Goal: Task Accomplishment & Management: Complete application form

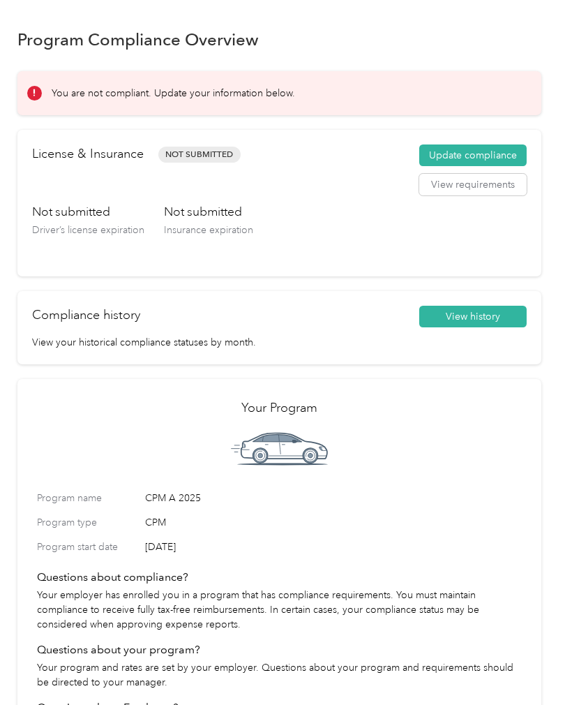
click at [489, 156] on button "Update compliance" at bounding box center [473, 155] width 107 height 22
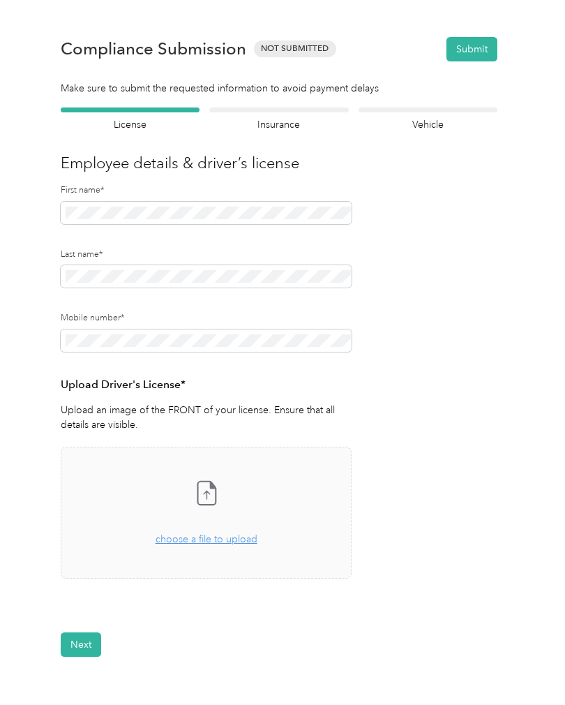
click at [184, 540] on span "choose a file to upload" at bounding box center [207, 539] width 102 height 12
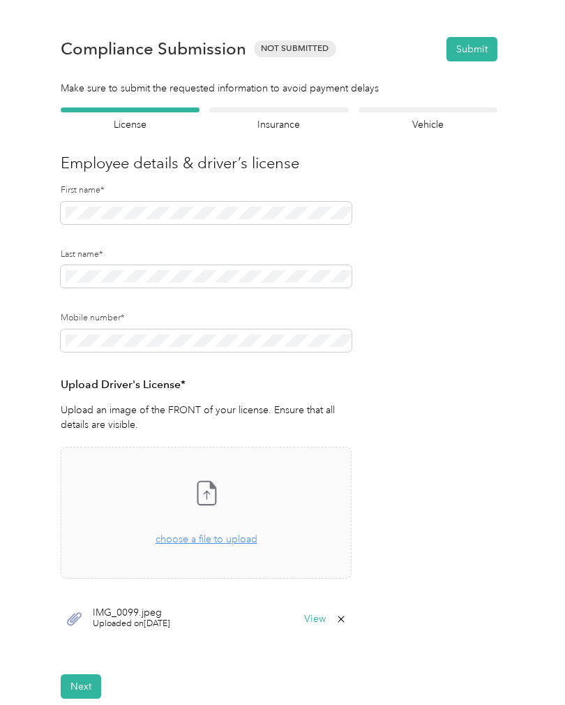
click at [336, 615] on div "View" at bounding box center [325, 619] width 43 height 11
click at [326, 619] on button "View" at bounding box center [315, 619] width 22 height 10
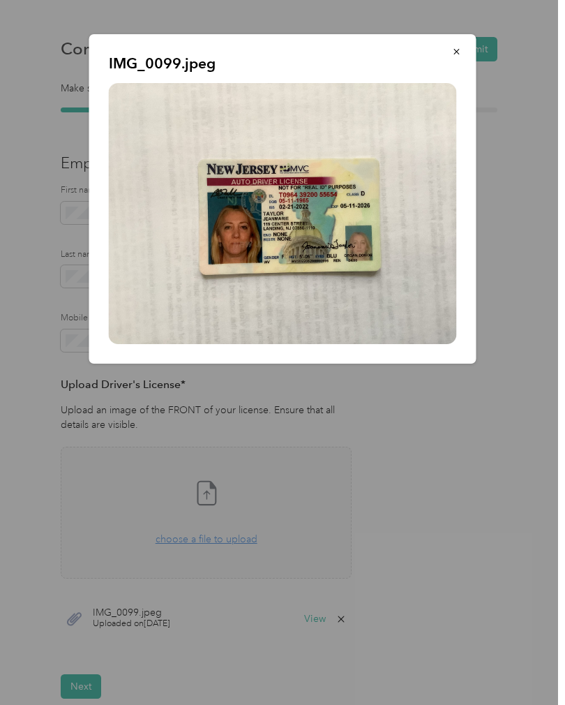
click at [461, 52] on icon "button" at bounding box center [457, 52] width 10 height 10
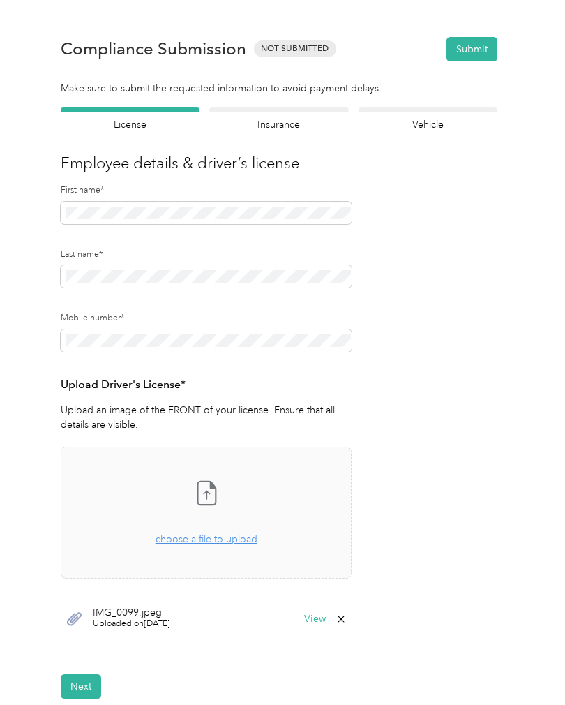
click at [76, 683] on button "Next" at bounding box center [81, 686] width 40 height 24
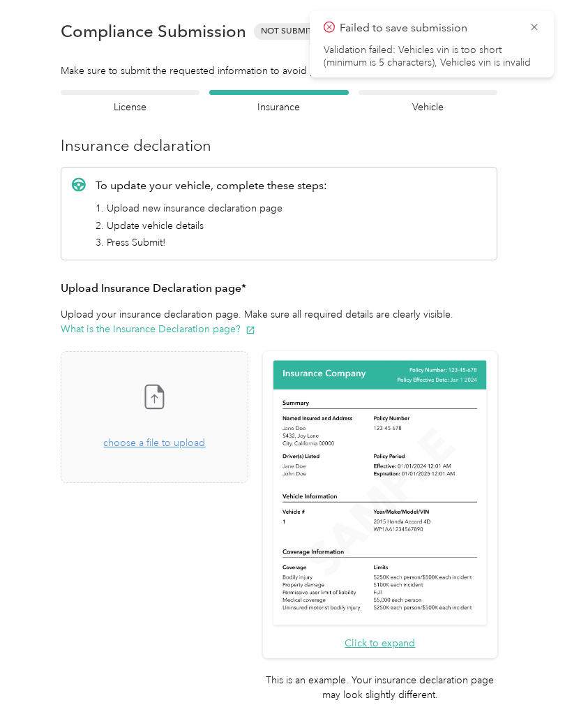
scroll to position [17, 0]
click at [538, 27] on icon at bounding box center [534, 27] width 11 height 13
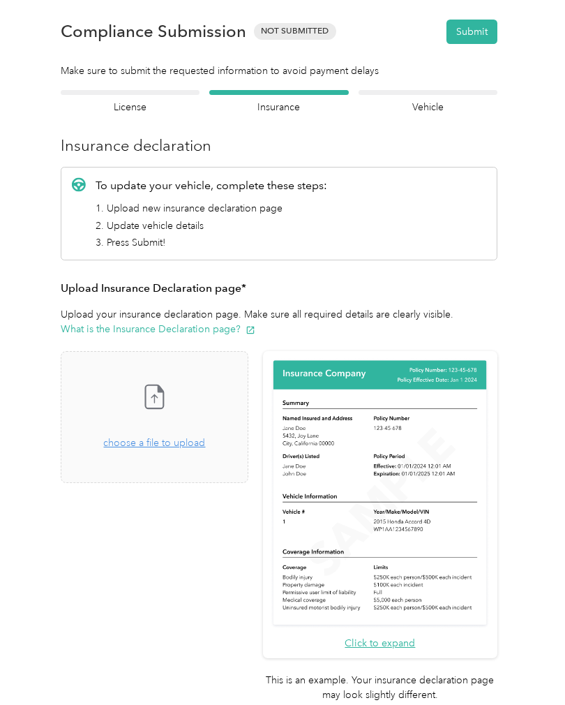
click at [146, 445] on span "choose a file to upload" at bounding box center [154, 443] width 102 height 12
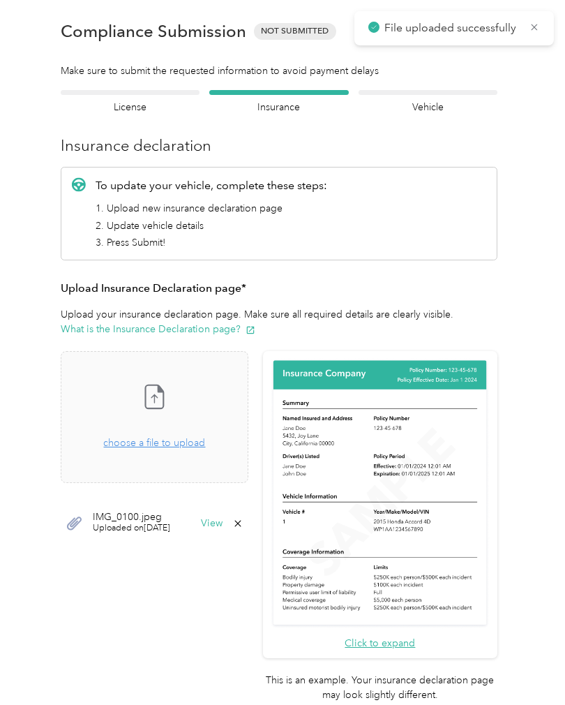
click at [121, 516] on span "IMG_0100.jpeg" at bounding box center [131, 517] width 77 height 10
click at [248, 513] on div "IMG_0100.jpeg Uploaded on [DATE] View" at bounding box center [155, 524] width 188 height 42
click at [223, 519] on button "View" at bounding box center [212, 524] width 22 height 10
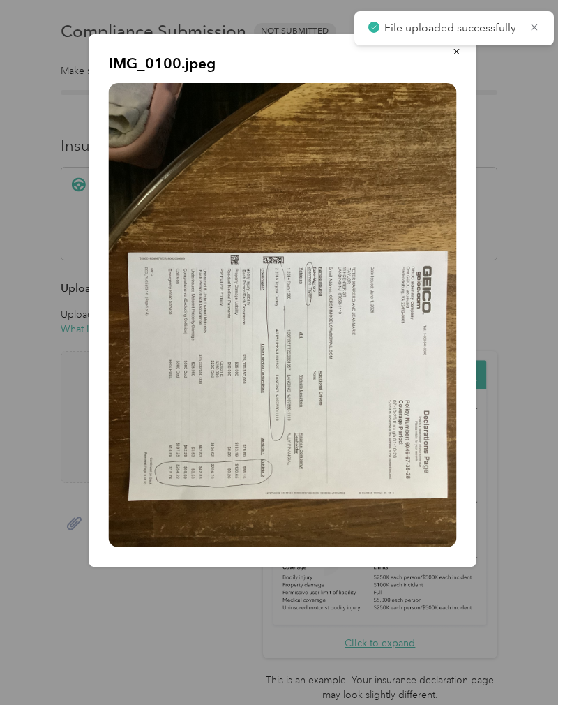
click at [540, 25] on icon at bounding box center [534, 27] width 11 height 13
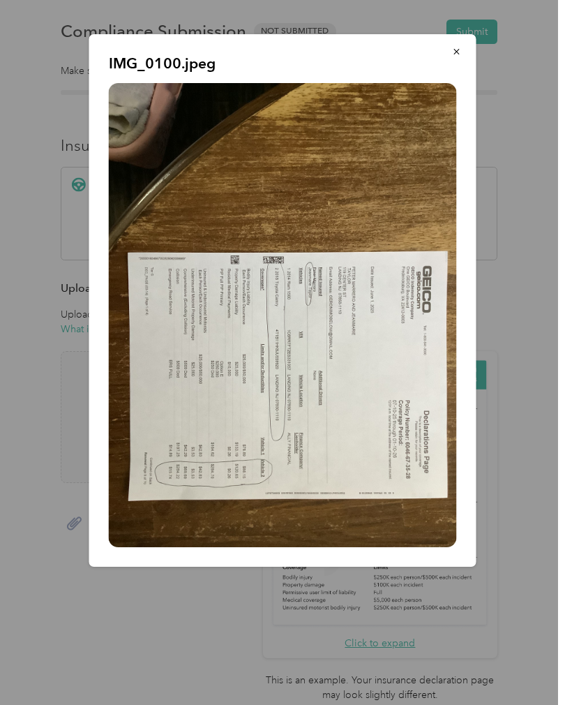
click at [459, 54] on icon "button" at bounding box center [457, 52] width 6 height 6
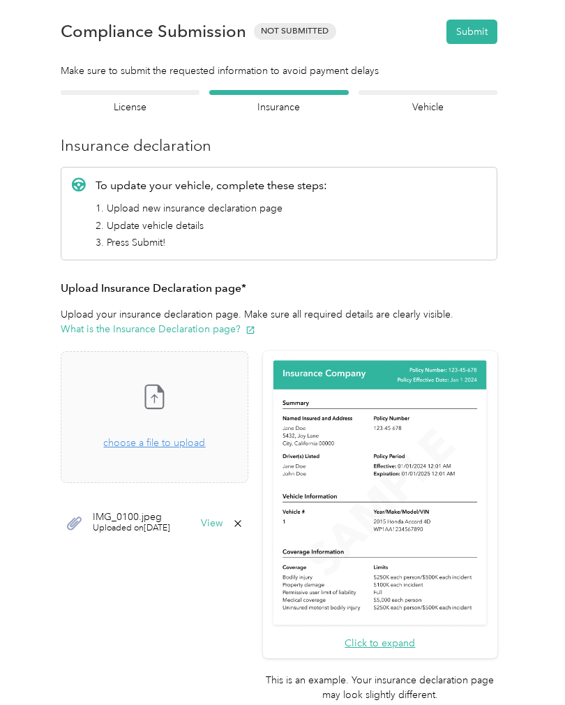
click at [480, 32] on button "Submit" at bounding box center [472, 32] width 51 height 24
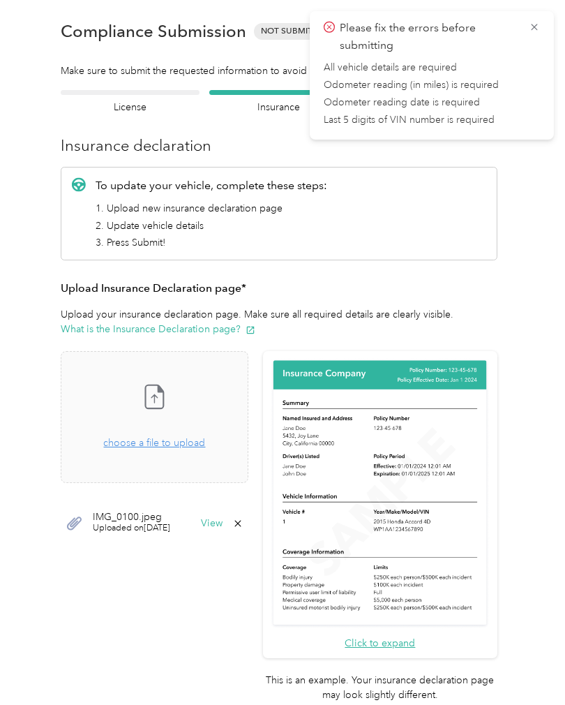
click at [538, 29] on icon at bounding box center [534, 27] width 11 height 13
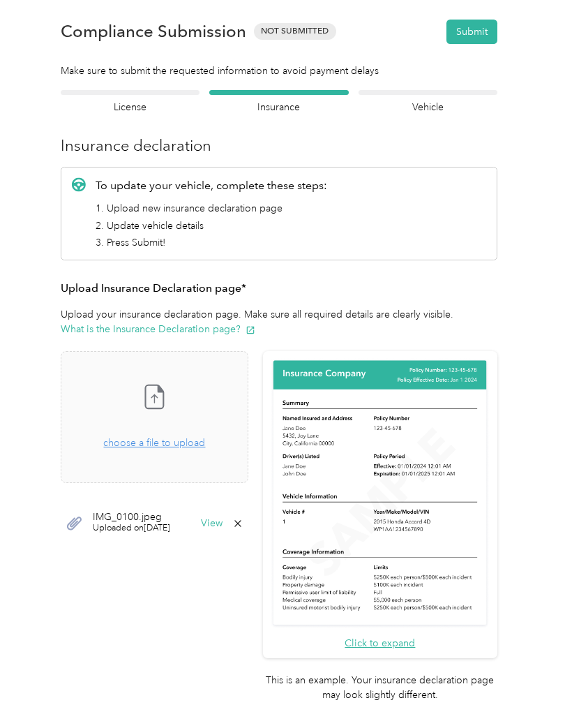
click at [488, 31] on button "Submit" at bounding box center [472, 32] width 51 height 24
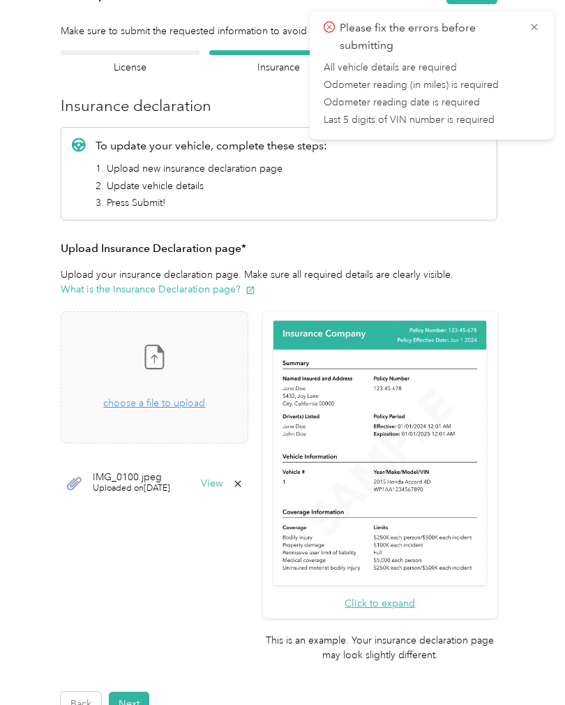
scroll to position [57, 0]
click at [538, 25] on icon at bounding box center [534, 27] width 11 height 13
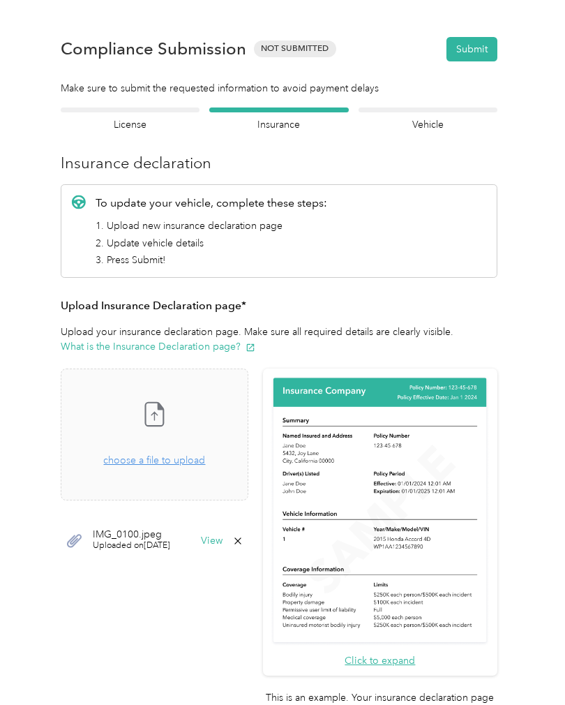
scroll to position [0, 0]
click at [482, 47] on button "Submit" at bounding box center [472, 49] width 51 height 24
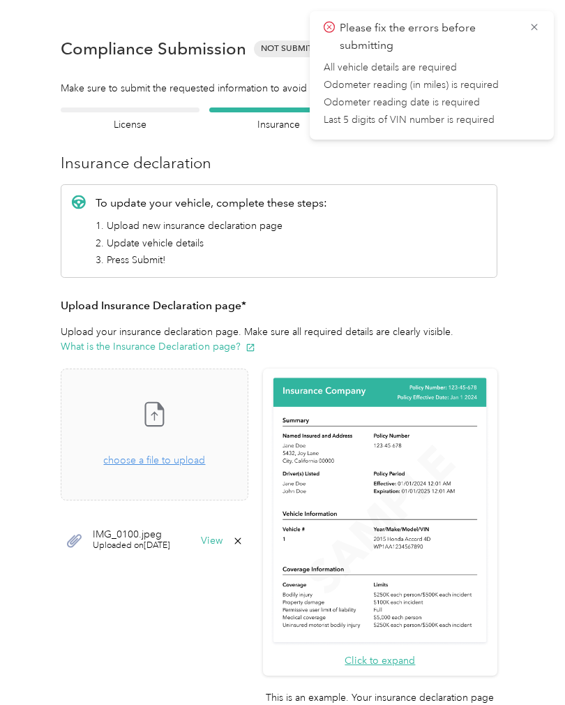
click at [244, 542] on icon at bounding box center [237, 540] width 11 height 11
click at [250, 548] on button "Yes" at bounding box center [254, 550] width 27 height 22
click at [279, 700] on form "Employee details & driver’s license License Insurance declaration Insurance Veh…" at bounding box center [279, 440] width 437 height 666
click at [182, 468] on div "Take a photo or choose a photo from your library Drag and drop your file here, …" at bounding box center [155, 434] width 164 height 108
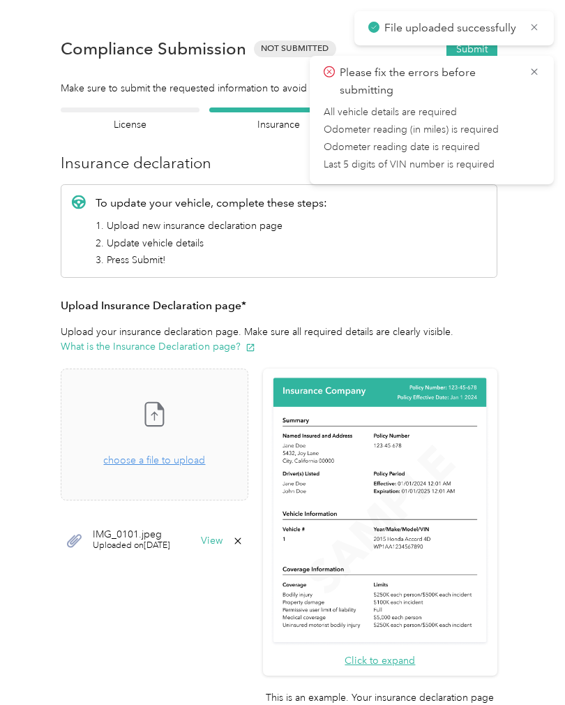
click at [539, 75] on icon at bounding box center [534, 72] width 11 height 13
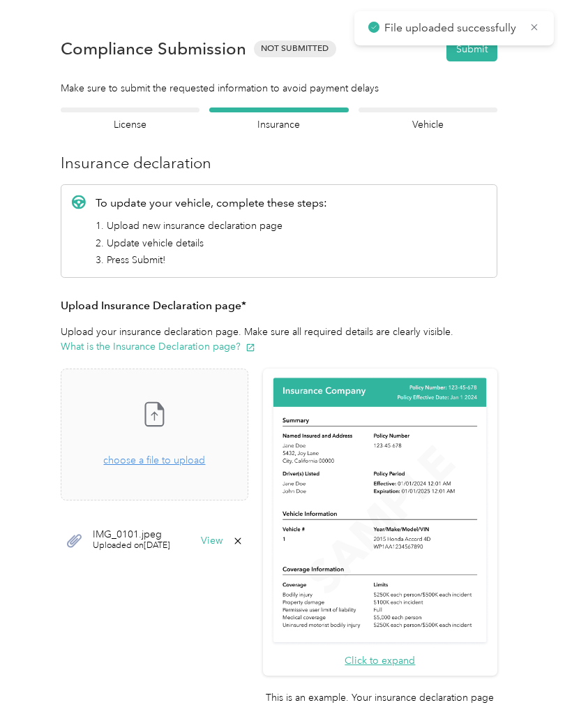
click at [540, 25] on icon at bounding box center [534, 27] width 11 height 13
click at [496, 52] on button "Submit" at bounding box center [472, 49] width 51 height 24
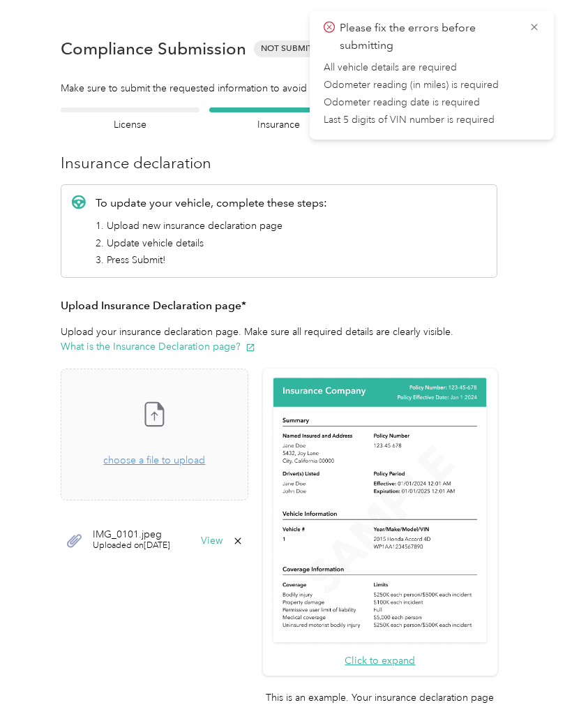
click at [538, 30] on icon at bounding box center [534, 27] width 11 height 13
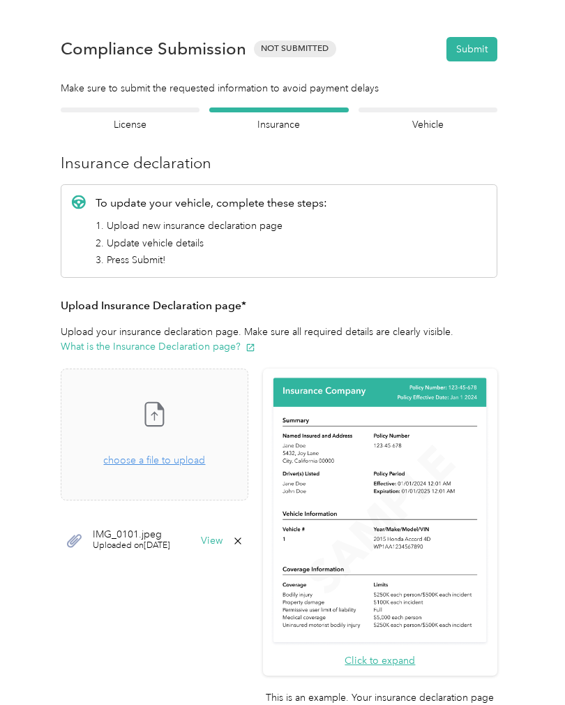
click at [440, 119] on h4 "Vehicle" at bounding box center [428, 124] width 139 height 15
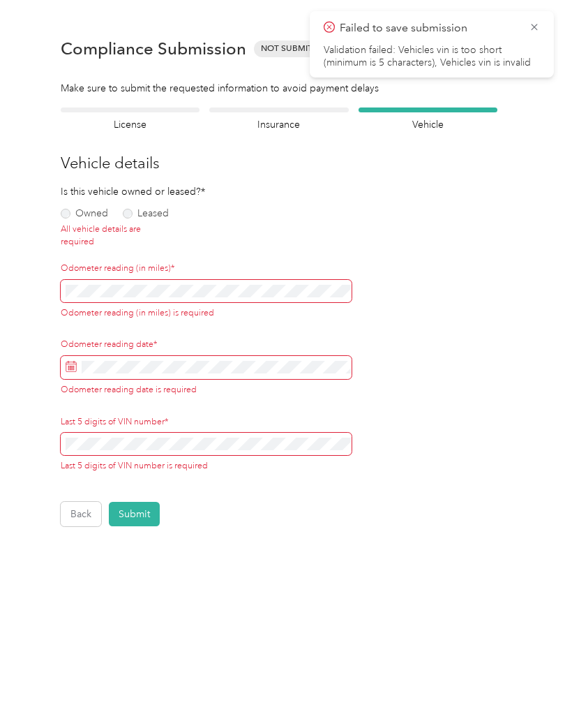
click at [538, 29] on icon at bounding box center [534, 27] width 11 height 13
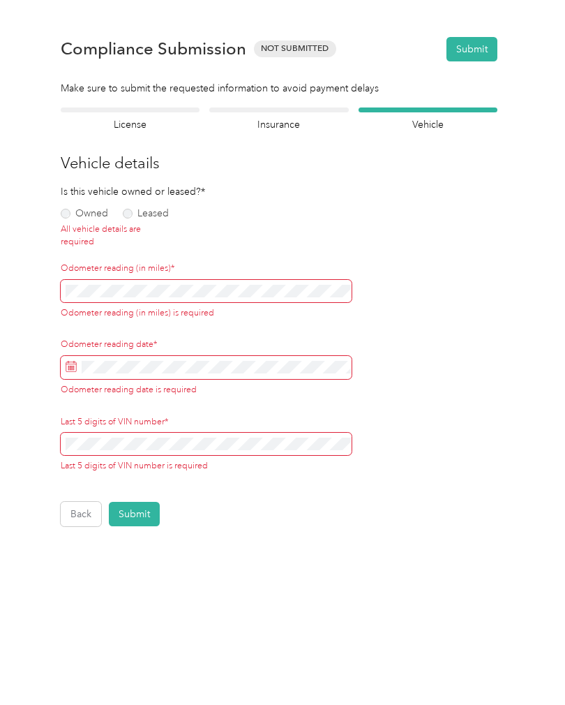
click at [285, 113] on div "Insurance declaration Insurance" at bounding box center [278, 119] width 139 height 24
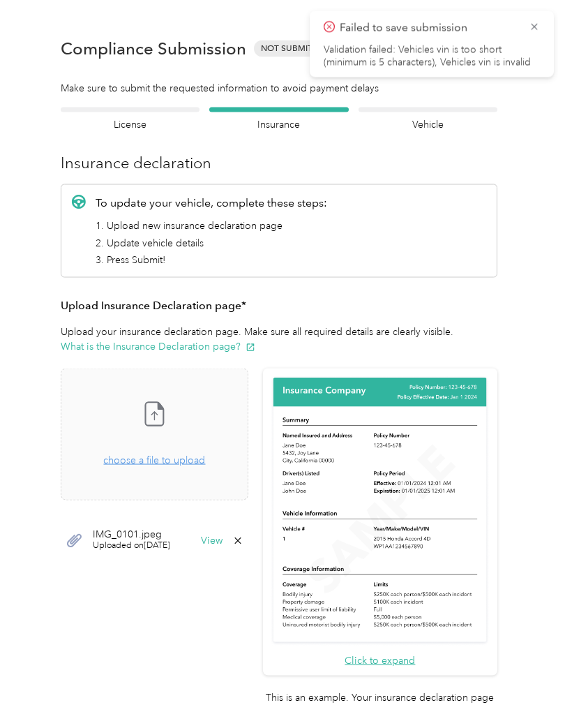
scroll to position [17, 0]
click at [539, 30] on icon at bounding box center [534, 27] width 11 height 13
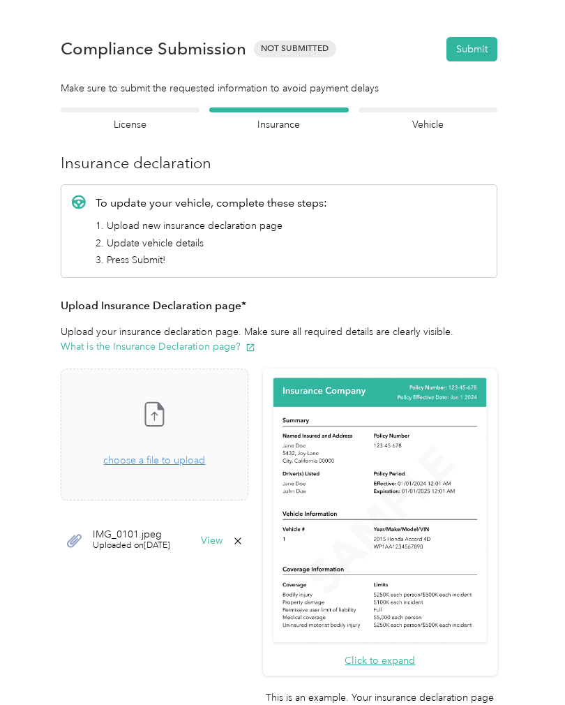
click at [244, 535] on icon at bounding box center [237, 540] width 11 height 11
click at [258, 539] on button "Yes" at bounding box center [254, 550] width 27 height 22
click at [149, 454] on span "choose a file to upload" at bounding box center [154, 460] width 102 height 12
click at [447, 117] on h4 "Vehicle" at bounding box center [428, 124] width 139 height 15
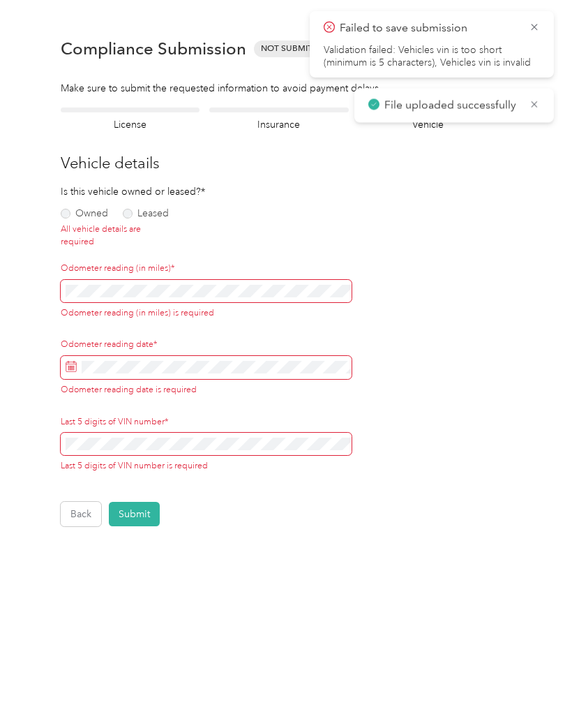
click at [538, 28] on icon at bounding box center [534, 27] width 11 height 13
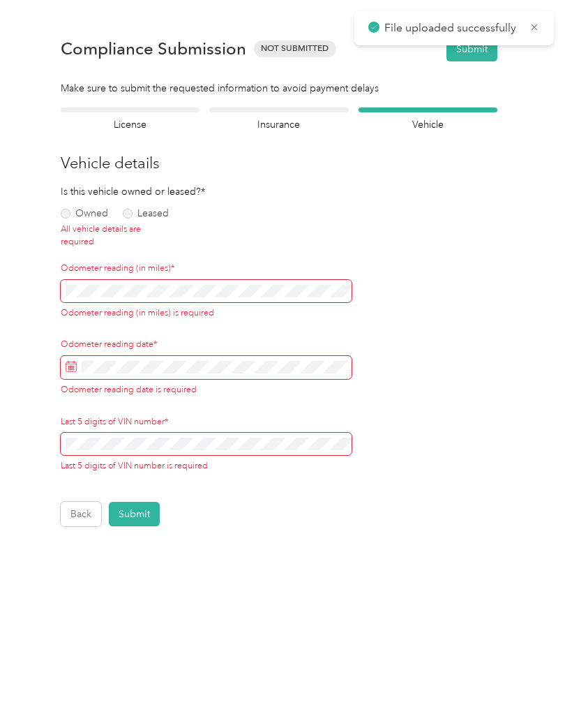
scroll to position [7, 0]
click at [75, 209] on label "Owned" at bounding box center [84, 214] width 47 height 10
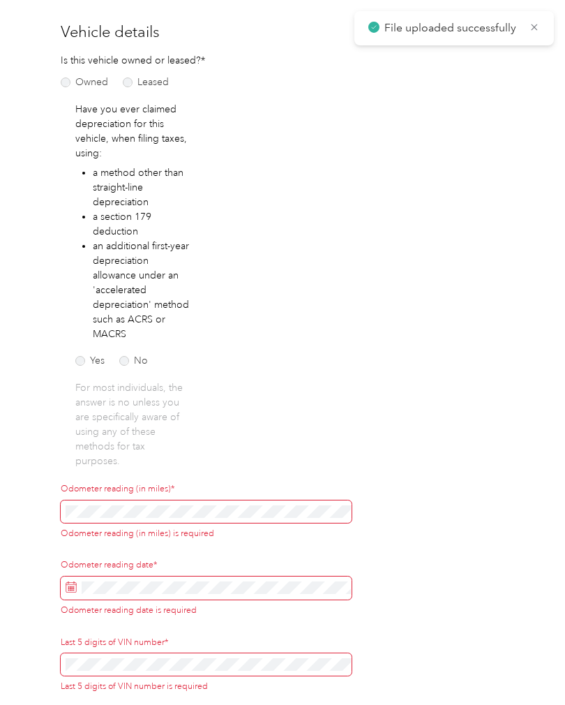
scroll to position [131, 0]
click at [134, 356] on label "No" at bounding box center [133, 361] width 29 height 10
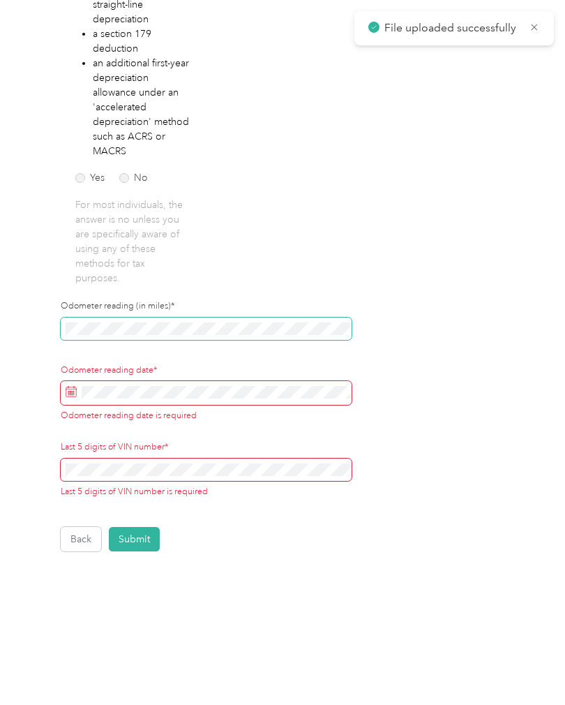
scroll to position [313, 0]
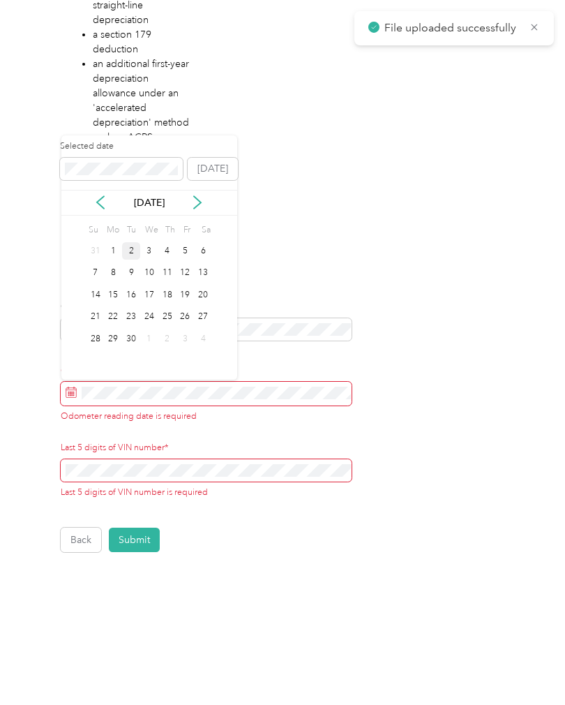
click at [132, 242] on div "2" at bounding box center [131, 250] width 18 height 17
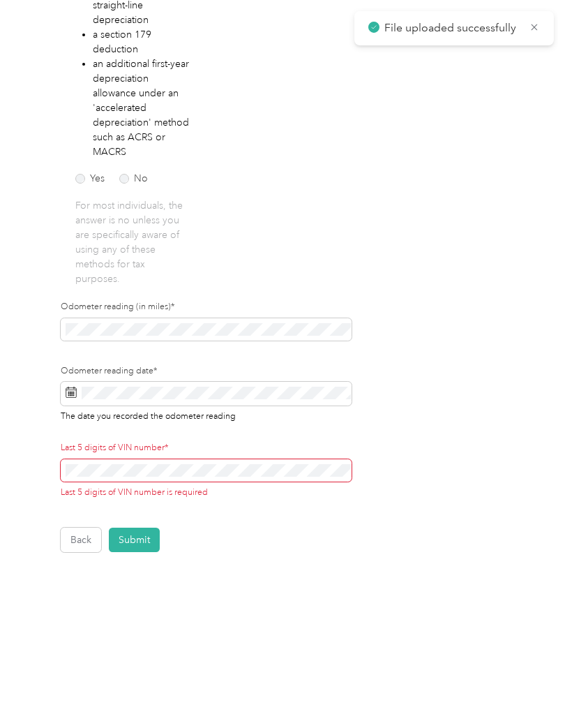
scroll to position [29, 0]
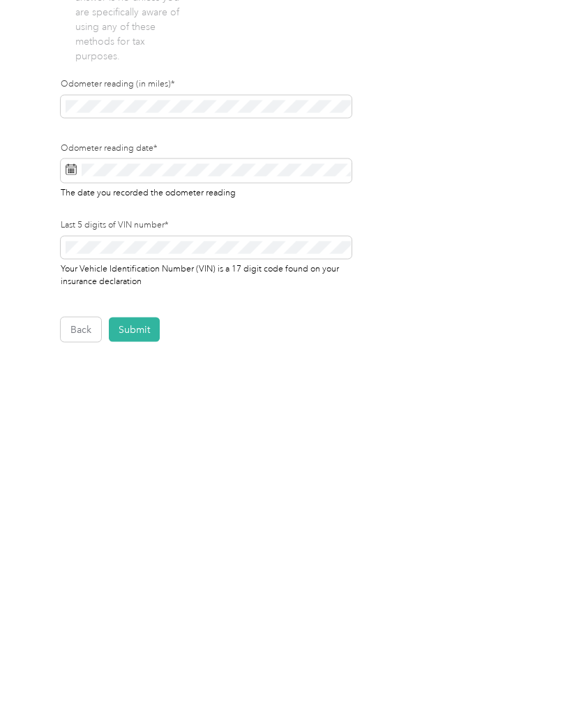
click at [139, 540] on button "Submit" at bounding box center [134, 552] width 51 height 24
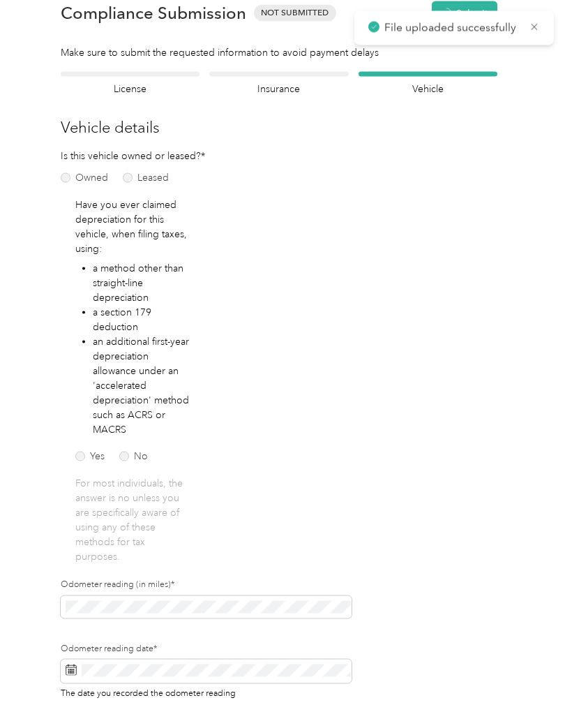
scroll to position [17, 0]
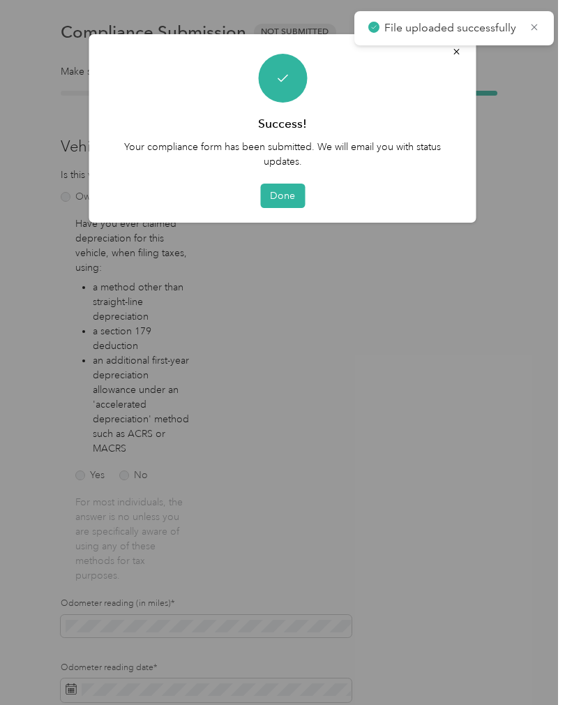
click at [288, 198] on button "Done" at bounding box center [282, 196] width 45 height 24
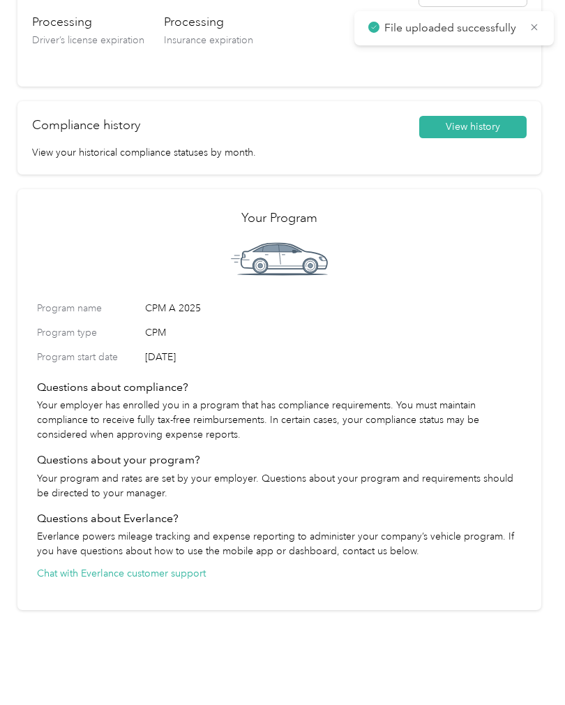
scroll to position [314, 0]
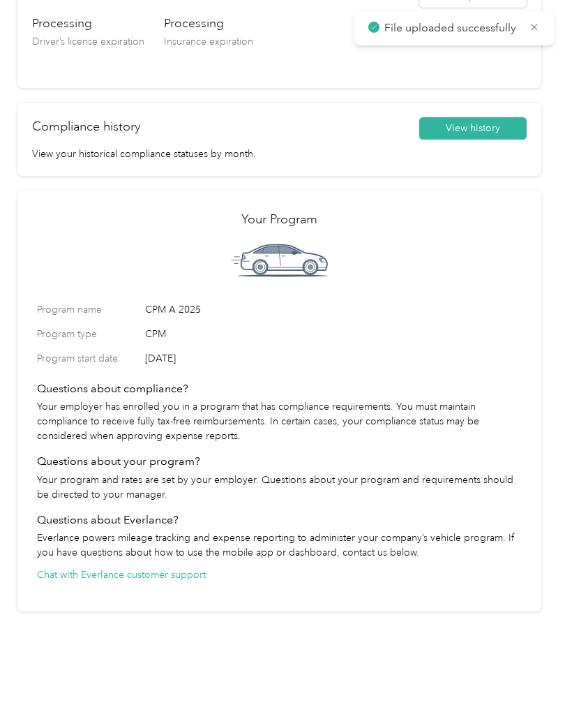
click at [494, 128] on button "View history" at bounding box center [473, 128] width 107 height 22
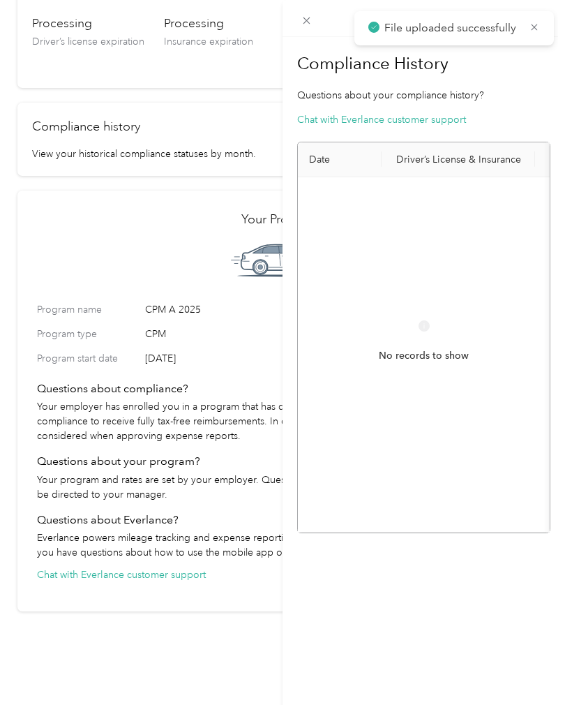
click at [528, 114] on section "Compliance History Questions about your compliance history? Chat with Everlance…" at bounding box center [423, 290] width 253 height 487
click at [470, 626] on div "Compliance History Questions about your compliance history? Chat with Everlance…" at bounding box center [424, 389] width 283 height 705
click at [537, 29] on icon at bounding box center [534, 27] width 11 height 13
click at [468, 296] on div "No records to show" at bounding box center [424, 354] width 230 height 332
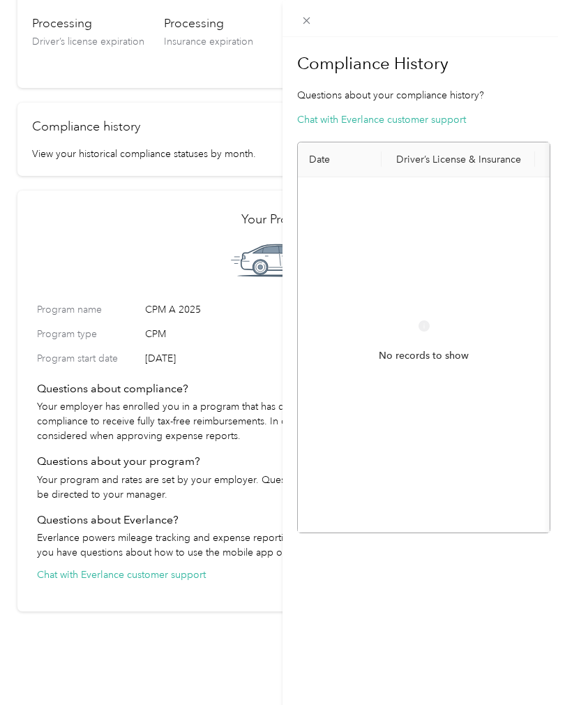
scroll to position [0, -1]
click at [259, 638] on div "Compliance History Questions about your compliance history? Chat with Everlance…" at bounding box center [282, 352] width 565 height 705
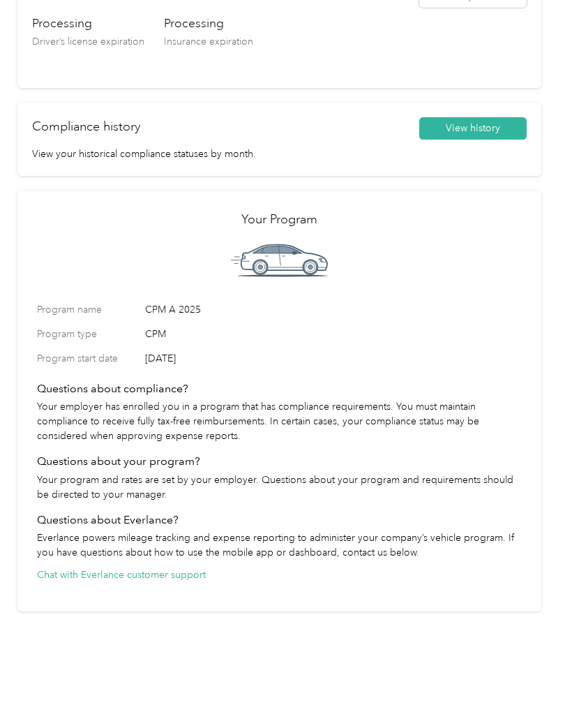
scroll to position [0, 0]
